Goal: Information Seeking & Learning: Find specific fact

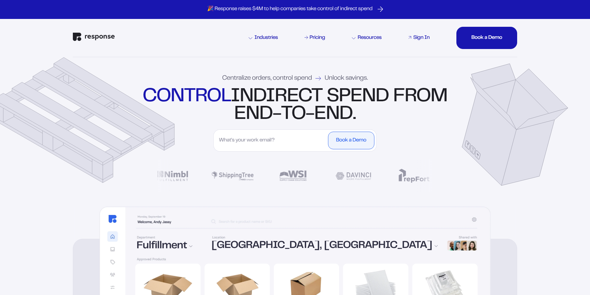
click at [414, 38] on div "Sign In" at bounding box center [421, 37] width 16 height 5
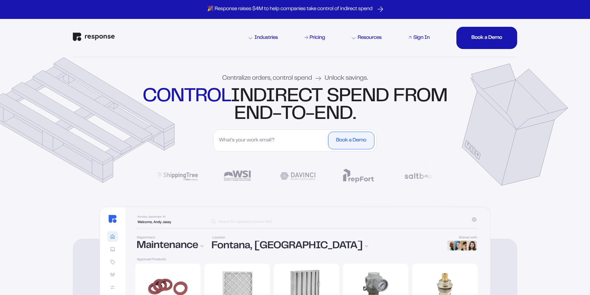
click at [421, 36] on div "Sign In" at bounding box center [421, 37] width 16 height 5
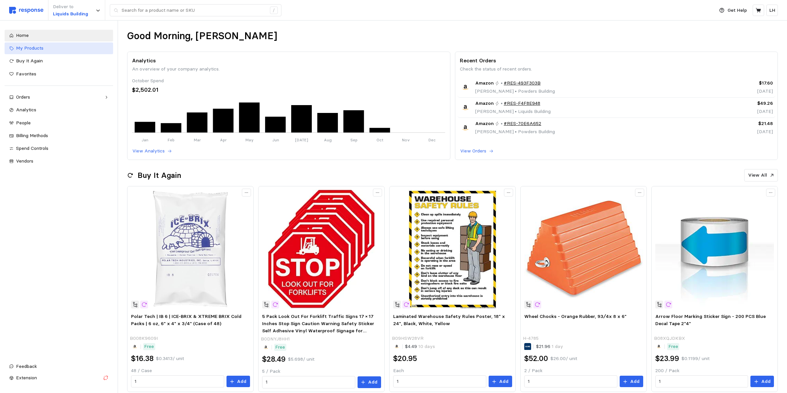
click at [30, 47] on span "My Products" at bounding box center [29, 48] width 27 height 6
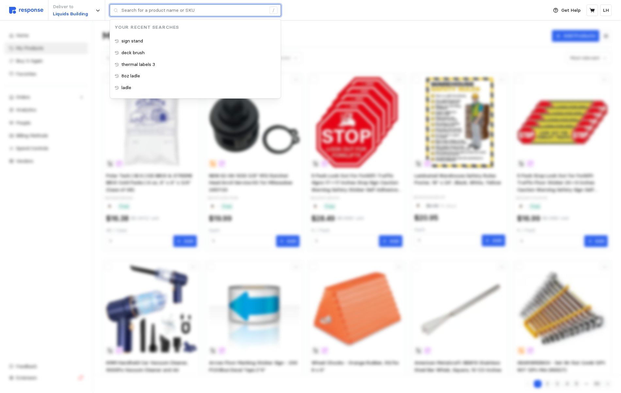
click at [138, 10] on input "text" at bounding box center [194, 11] width 145 height 12
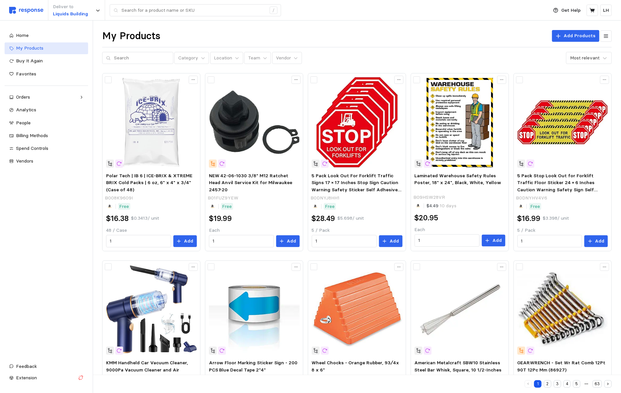
click at [27, 46] on span "My Products" at bounding box center [29, 48] width 27 height 6
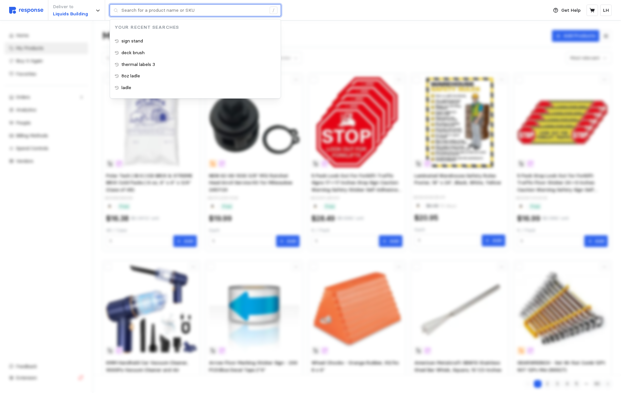
click at [132, 8] on input "text" at bounding box center [194, 11] width 145 height 12
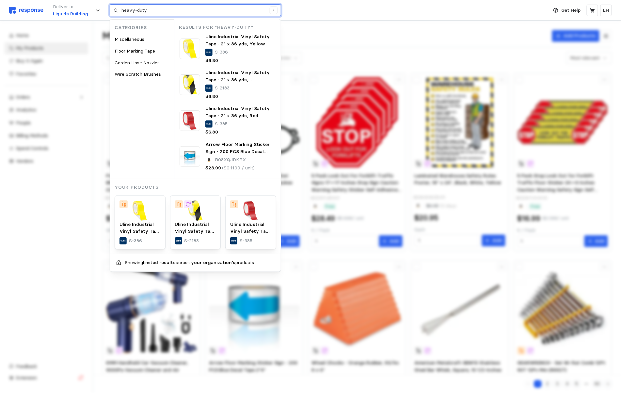
type input "heavy-duty"
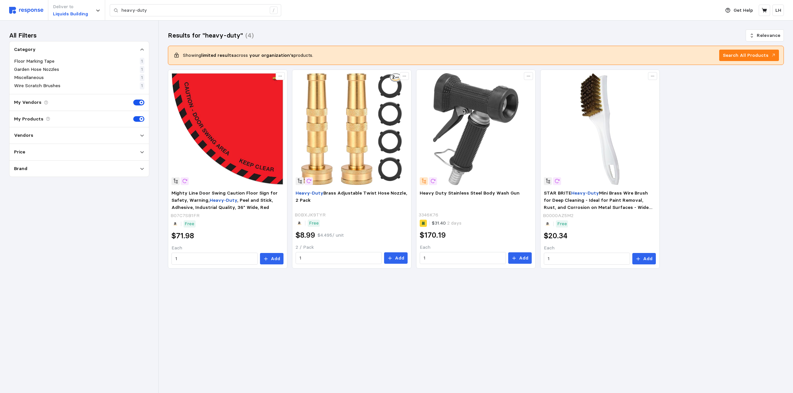
click at [83, 25] on div "All Filters Category Floor Marking Tape 1 Garden Hose Nozzles 1 Miscellaneous 1…" at bounding box center [79, 207] width 158 height 373
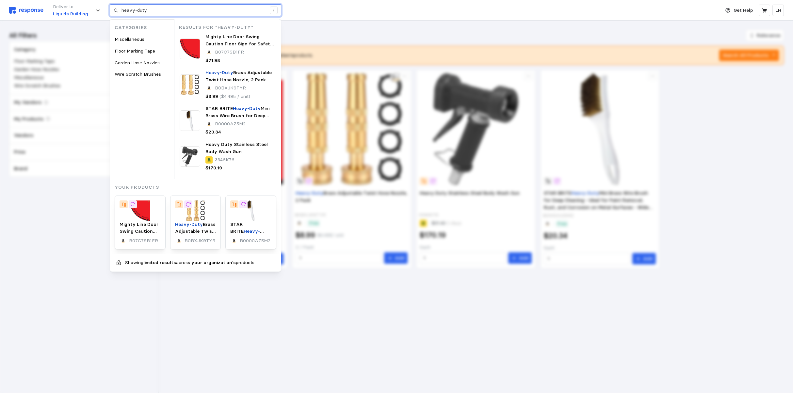
drag, startPoint x: 158, startPoint y: 9, endPoint x: 397, endPoint y: 21, distance: 238.5
click at [91, 16] on div "Deliver to Liquids Building heavy-duty / Categories Miscellaneous Floor Marking…" at bounding box center [363, 10] width 708 height 21
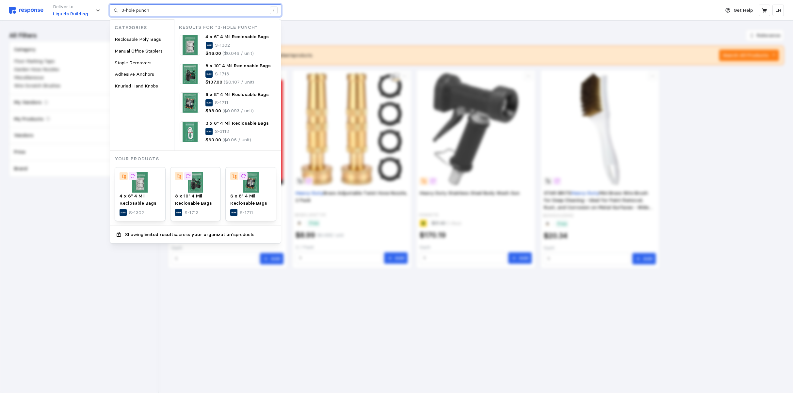
type input "3-hole punch"
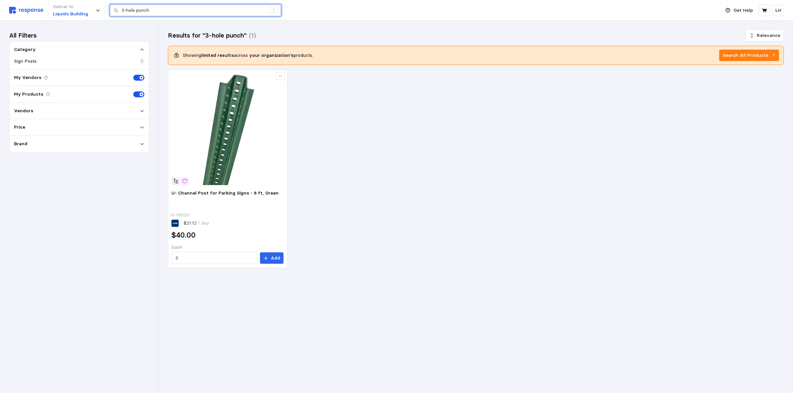
click at [155, 9] on input "3-hole punch" at bounding box center [194, 11] width 145 height 12
drag, startPoint x: 186, startPoint y: 3, endPoint x: 124, endPoint y: 10, distance: 62.5
click at [124, 10] on div "Deliver to Liquids Building 3-hole punch /" at bounding box center [363, 10] width 708 height 21
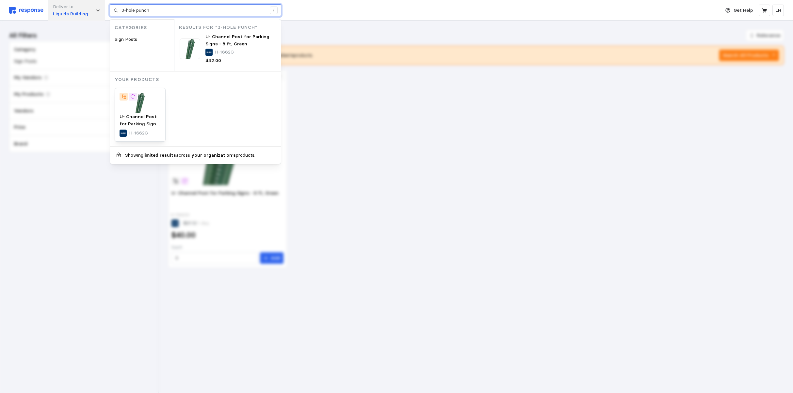
drag, startPoint x: 154, startPoint y: 11, endPoint x: 99, endPoint y: 20, distance: 55.6
click at [99, 20] on div "Deliver to Liquids Building 3-hole punch / Categories Sign Posts Results for "3…" at bounding box center [363, 10] width 708 height 21
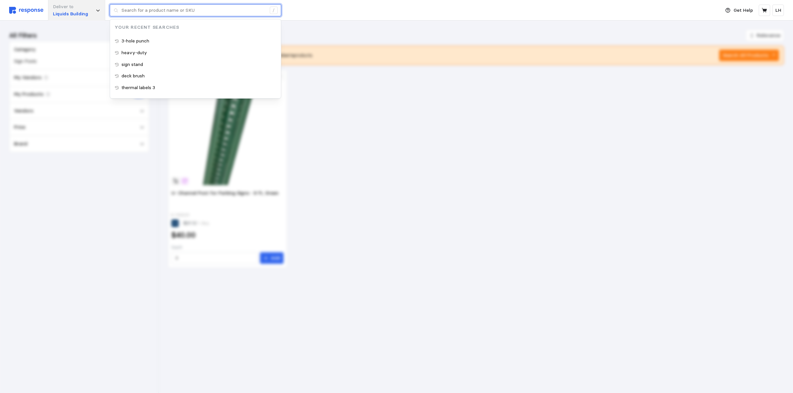
paste input "Staples 884279"
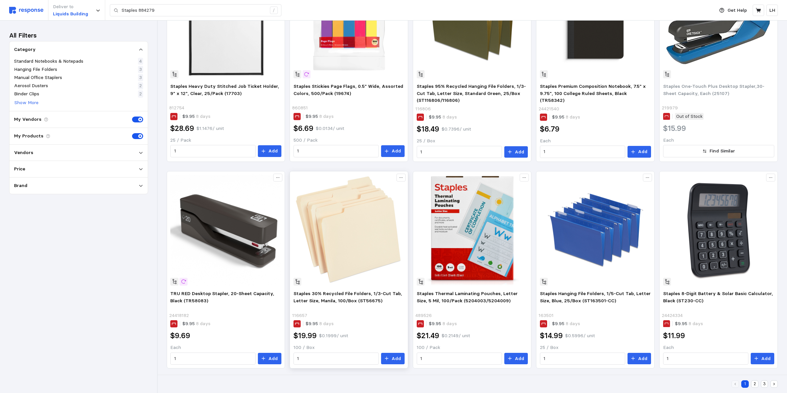
scroll to position [405, 0]
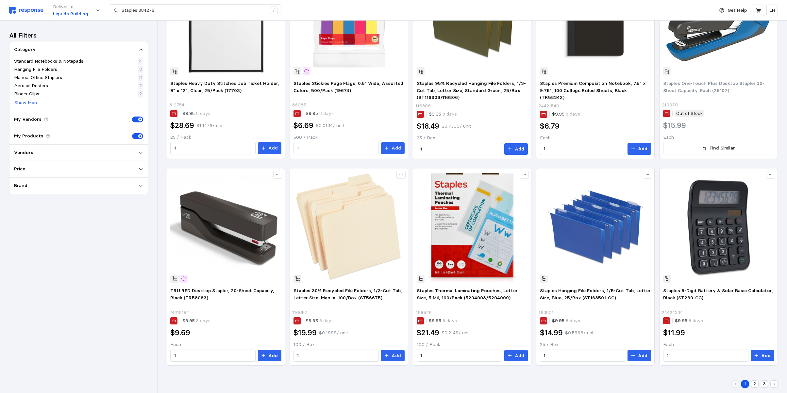
click at [755, 382] on button "2" at bounding box center [755, 385] width 8 height 8
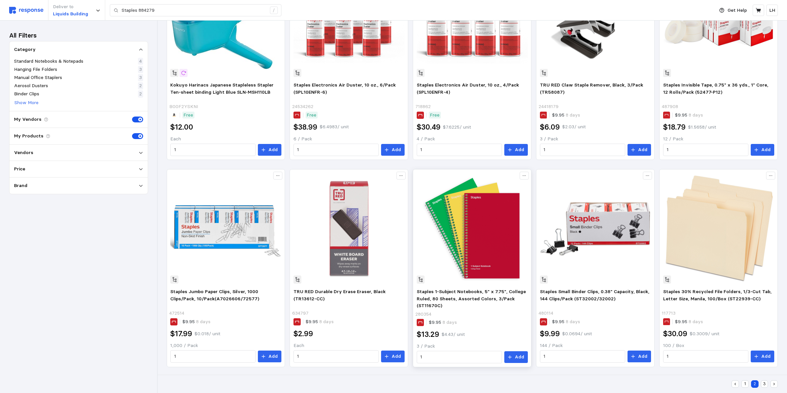
scroll to position [405, 0]
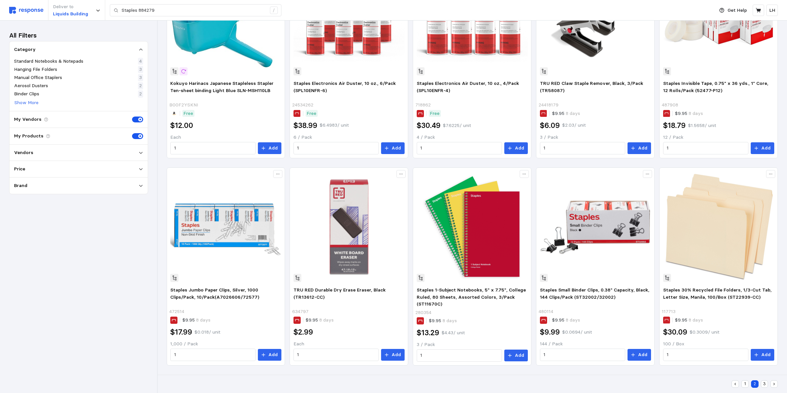
click at [764, 383] on button "3" at bounding box center [765, 385] width 8 height 8
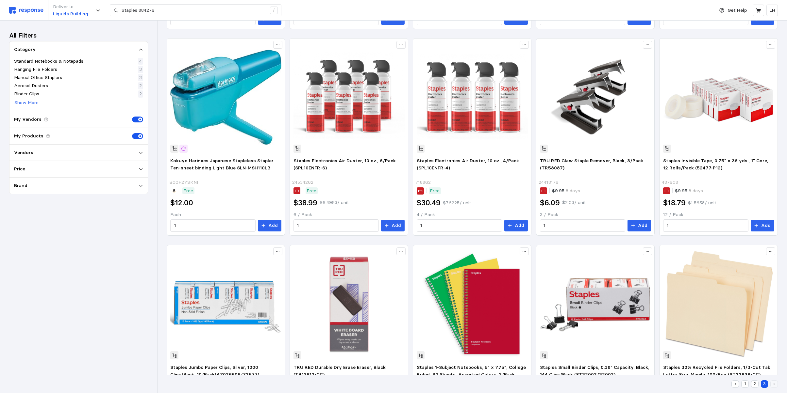
scroll to position [59, 0]
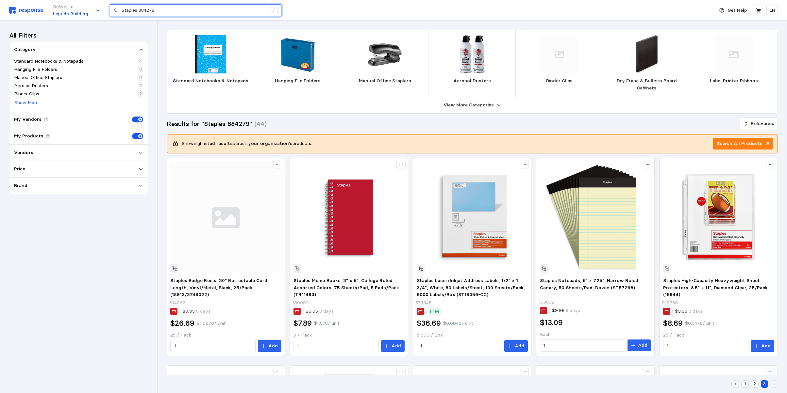
click at [161, 7] on input "Staples 884279" at bounding box center [194, 11] width 145 height 12
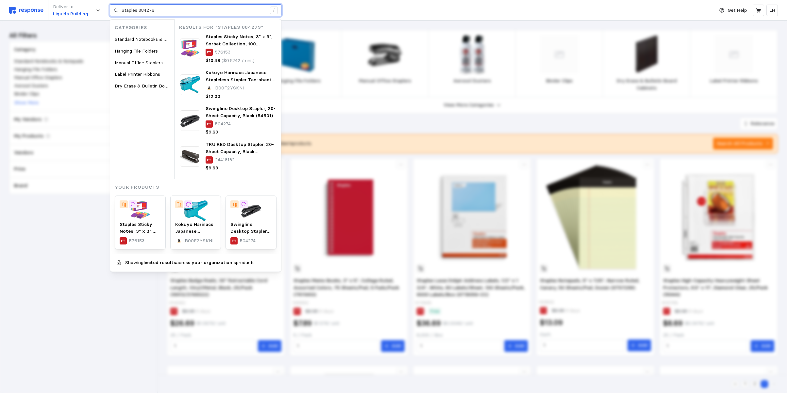
drag, startPoint x: 172, startPoint y: 11, endPoint x: 110, endPoint y: 9, distance: 61.8
click at [110, 9] on div "Staples 884279 /" at bounding box center [196, 10] width 172 height 12
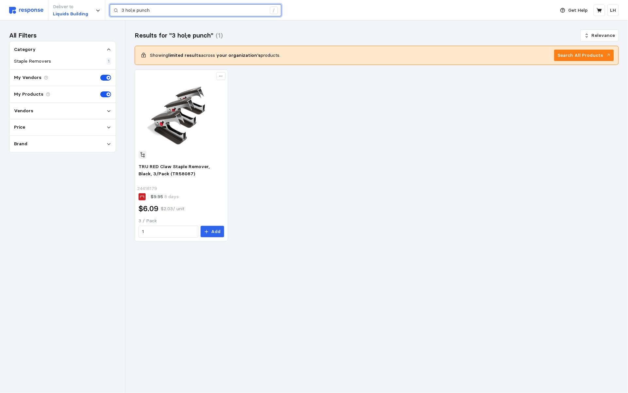
click at [134, 8] on input "3 hol;e punch" at bounding box center [194, 11] width 145 height 12
click at [178, 13] on input "3 hole punch" at bounding box center [194, 11] width 145 height 12
click at [25, 113] on p "Vendors" at bounding box center [23, 110] width 19 height 7
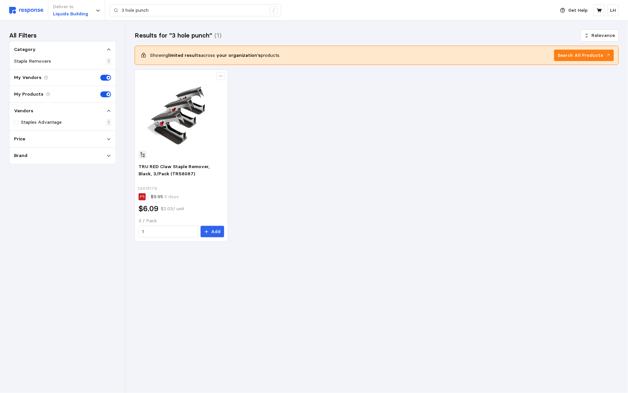
click at [108, 110] on icon at bounding box center [109, 111] width 5 height 5
click at [606, 146] on div "TRU RED Claw Staple Remover, Black, 3/Pack (TR58087) 24418179 $9.95 8 days $6.0…" at bounding box center [377, 156] width 484 height 172
click at [591, 55] on p "Search All Products" at bounding box center [581, 55] width 46 height 7
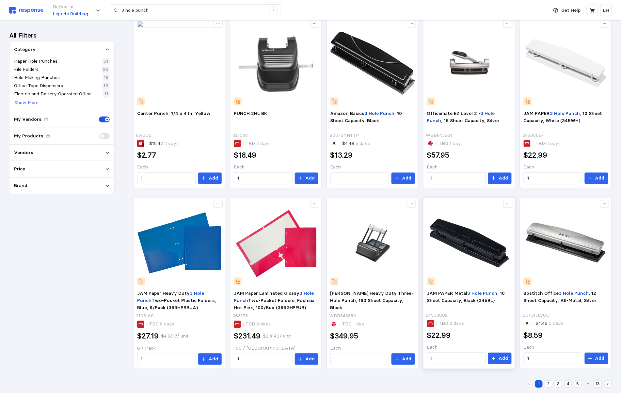
scroll to position [317, 0]
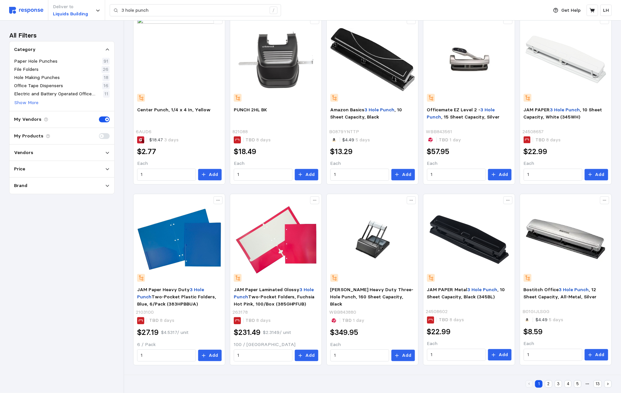
click at [552, 383] on button "2" at bounding box center [549, 385] width 8 height 8
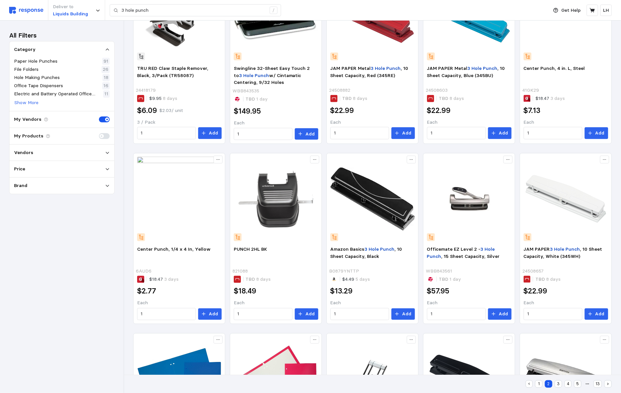
scroll to position [40, 0]
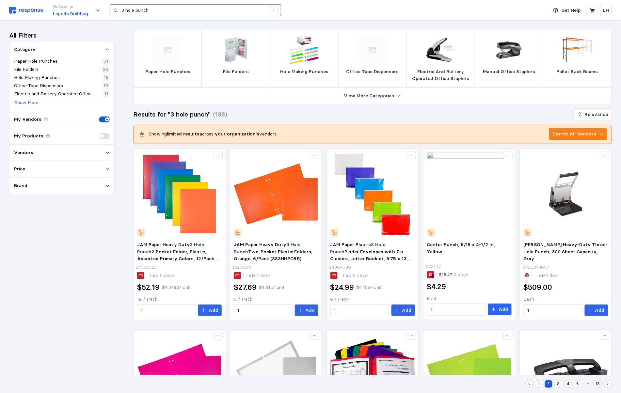
drag, startPoint x: 168, startPoint y: 17, endPoint x: 164, endPoint y: 11, distance: 7.2
click at [165, 12] on div "Deliver to Liquids Building 3 hole punch /" at bounding box center [277, 10] width 536 height 21
drag, startPoint x: 161, startPoint y: 11, endPoint x: 100, endPoint y: 14, distance: 61.8
click at [100, 14] on div "Deliver to Liquids Building 3 hole punch /" at bounding box center [277, 10] width 536 height 21
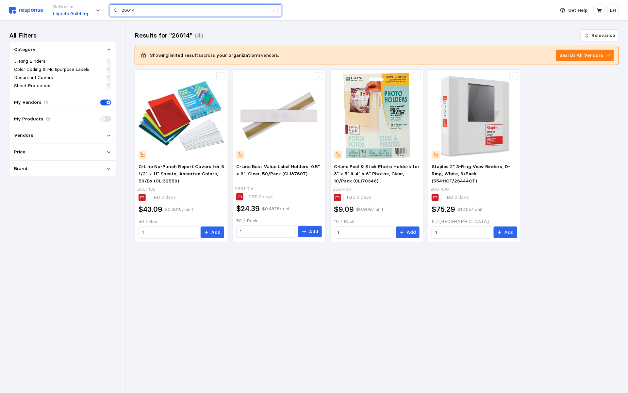
click at [143, 11] on input "26614" at bounding box center [194, 11] width 145 height 12
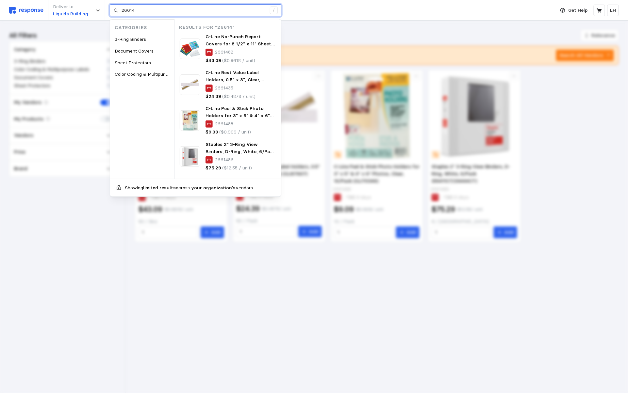
click at [123, 7] on input "26614" at bounding box center [194, 11] width 145 height 12
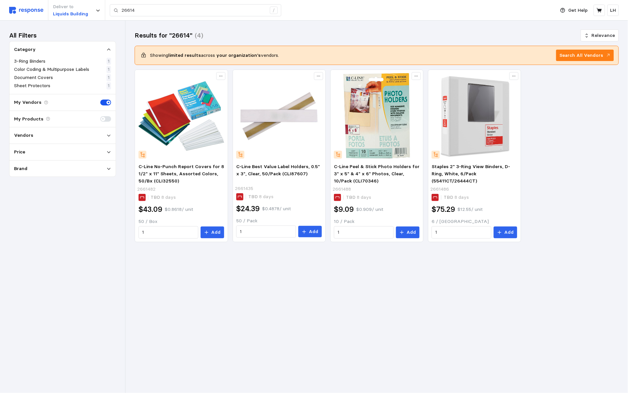
click at [252, 35] on div "Results for "26614" (4) Relevance" at bounding box center [377, 35] width 484 height 11
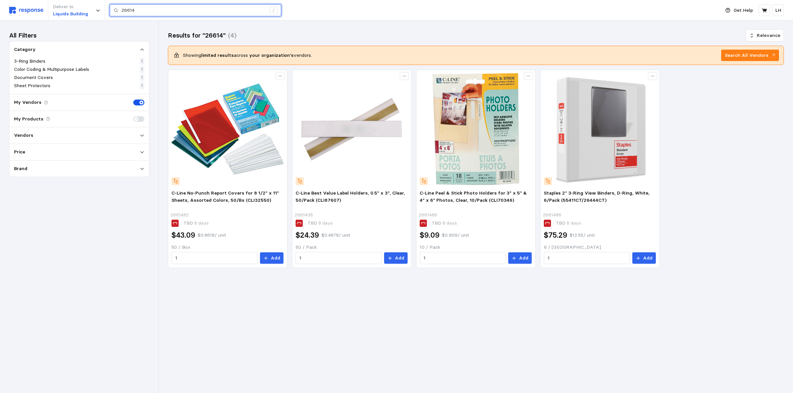
click at [159, 15] on input "26614" at bounding box center [194, 11] width 145 height 12
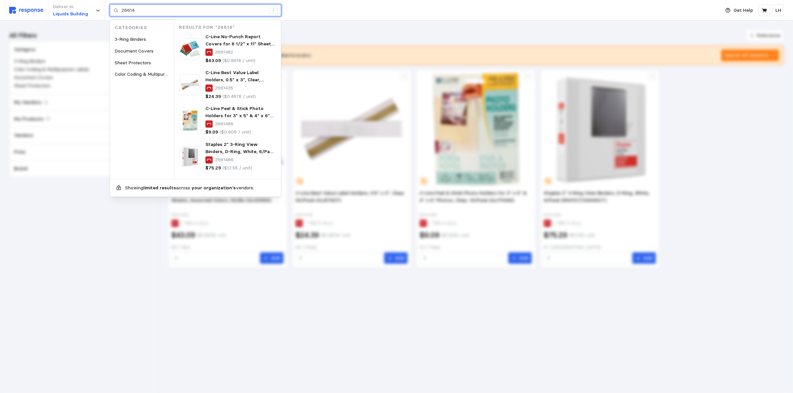
click at [151, 12] on input "26614" at bounding box center [194, 11] width 145 height 12
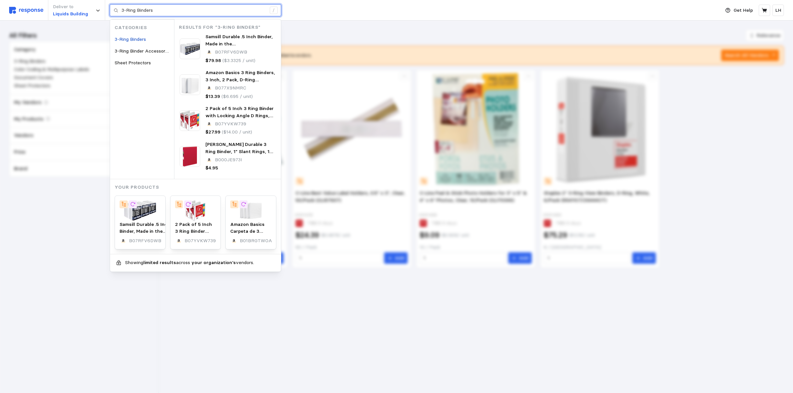
drag, startPoint x: 168, startPoint y: 13, endPoint x: 121, endPoint y: 15, distance: 47.1
click at [121, 15] on div "3-Ring Binders /" at bounding box center [196, 10] width 172 height 12
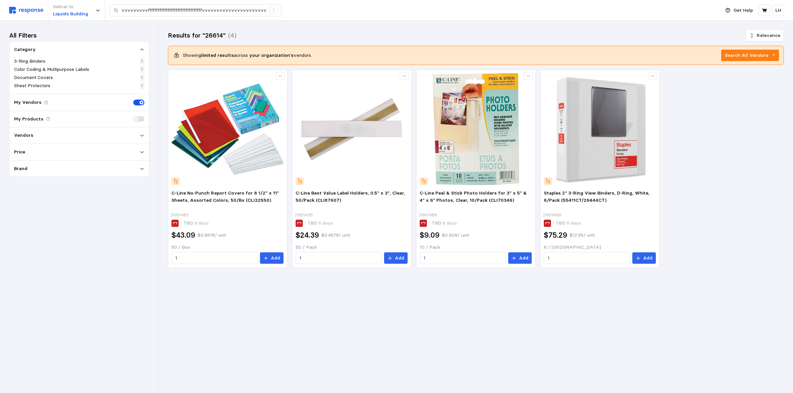
drag, startPoint x: 170, startPoint y: 53, endPoint x: 13, endPoint y: 353, distance: 338.6
drag, startPoint x: 268, startPoint y: 11, endPoint x: 221, endPoint y: 19, distance: 47.7
click at [267, 11] on div "vvvvvvvvvfffffffffffffffffffffffffffffffffvvvvvvvvvvvvvvvvvvvvvvvvvvvvvvvvvvvvv…" at bounding box center [196, 10] width 172 height 12
drag, startPoint x: 122, startPoint y: 8, endPoint x: 535, endPoint y: 7, distance: 413.0
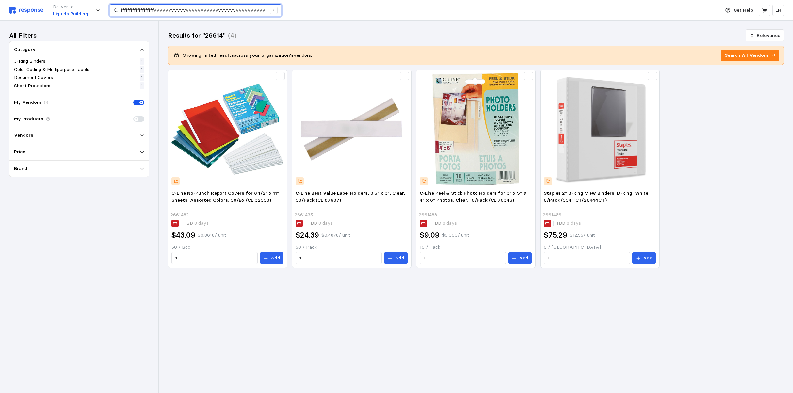
click at [535, 7] on div "Deliver to Liquids Building vvvvvvvvvfffffffffffffffffffffffffffffffffvvvvvvvvv…" at bounding box center [363, 10] width 708 height 21
type input "vvvvvvvvvffffffffffffffff"
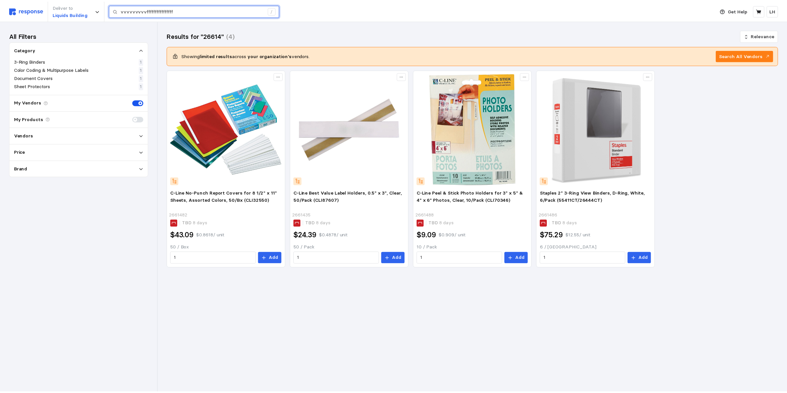
scroll to position [0, 0]
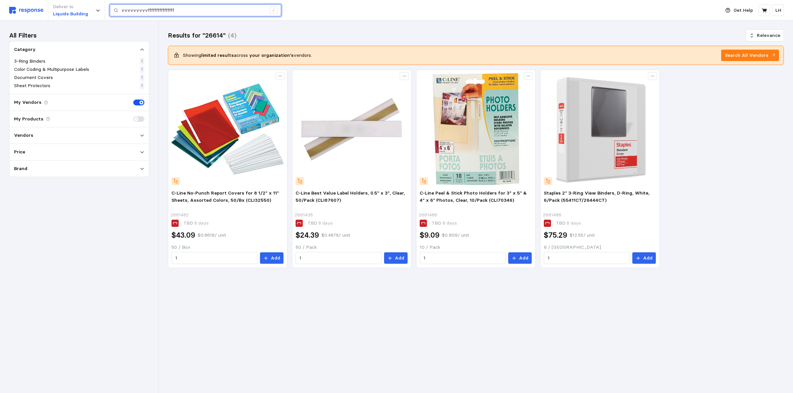
drag, startPoint x: 186, startPoint y: 12, endPoint x: 67, endPoint y: -1, distance: 120.0
click at [67, 0] on html "Deliver to Liquids Building vvvvvvvvvffffffffffffffff / Get Help LH 26614 / Hom…" at bounding box center [396, 196] width 793 height 393
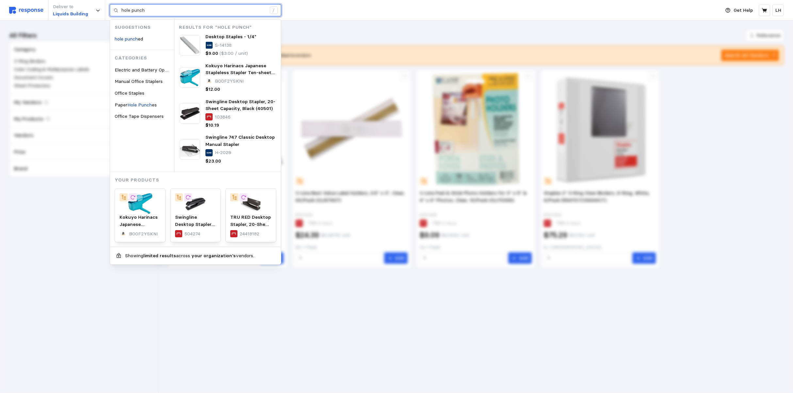
type input "hole punch"
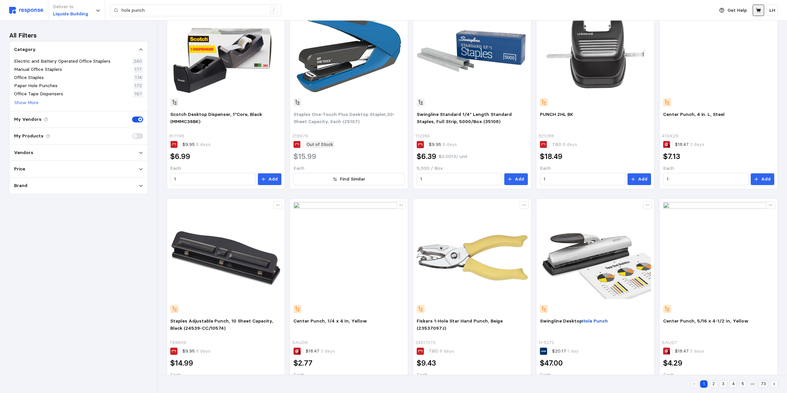
scroll to position [274, 0]
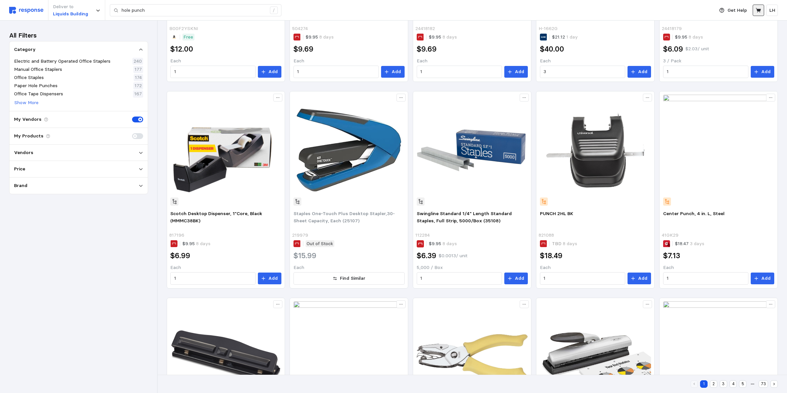
drag, startPoint x: 775, startPoint y: 11, endPoint x: 762, endPoint y: 14, distance: 13.4
click at [776, 11] on button "LH" at bounding box center [771, 10] width 11 height 11
click at [744, 37] on p "Logout" at bounding box center [752, 37] width 42 height 7
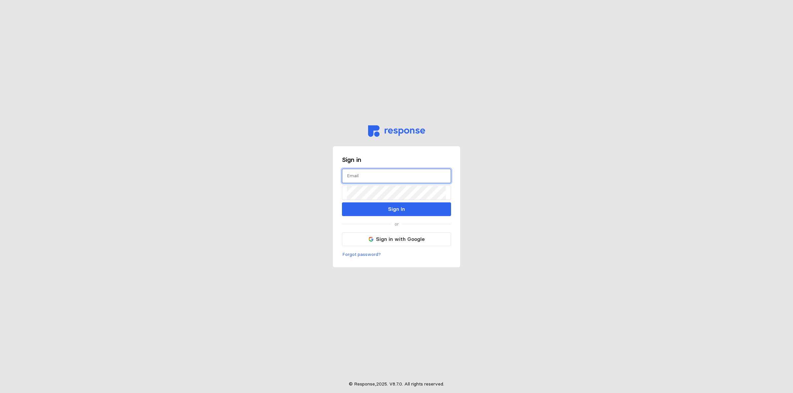
type input "[PERSON_NAME][EMAIL_ADDRESS][PERSON_NAME][DOMAIN_NAME]"
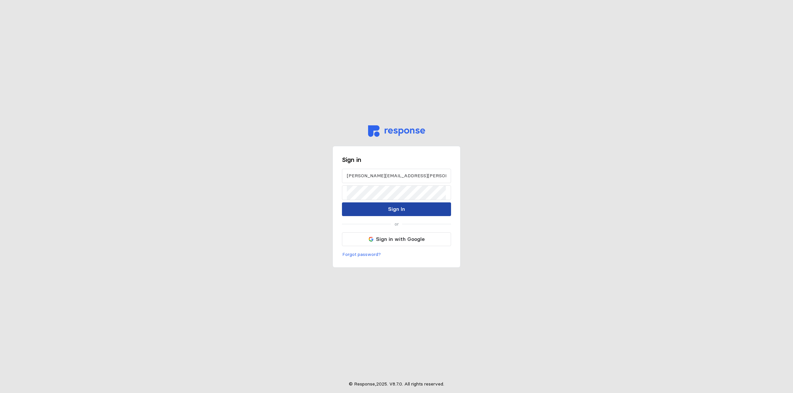
click at [418, 213] on button "Sign In" at bounding box center [396, 210] width 109 height 14
